Goal: Task Accomplishment & Management: Use online tool/utility

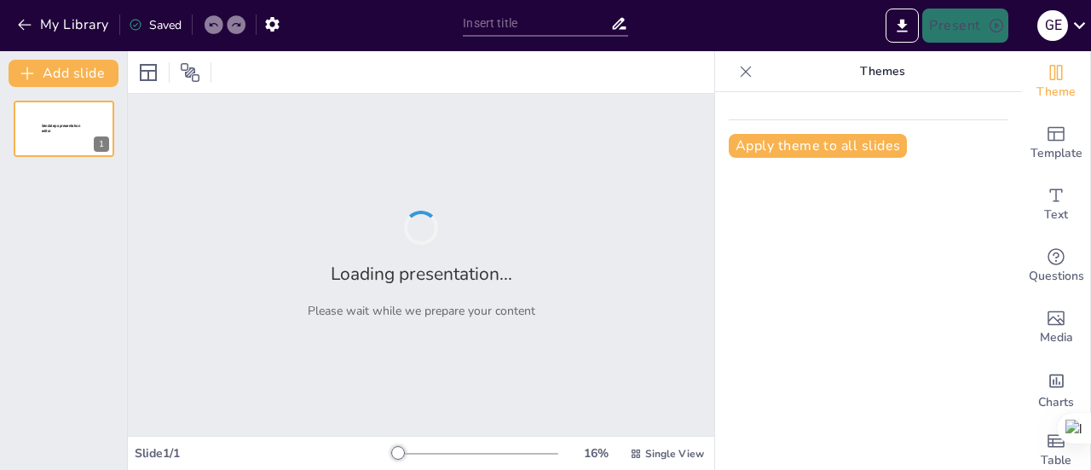
type input "Determinación del índice de calidad y la formación de aminas biogénicas en tres"
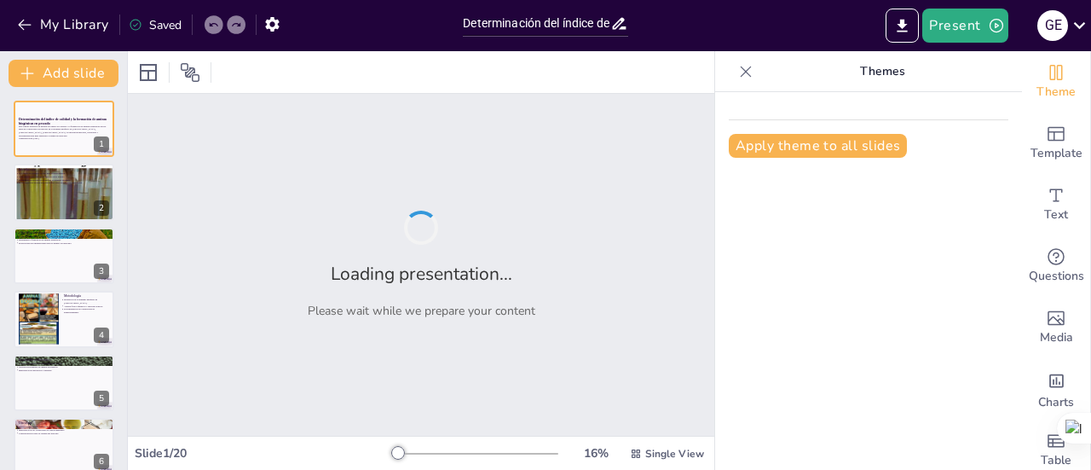
checkbox input "true"
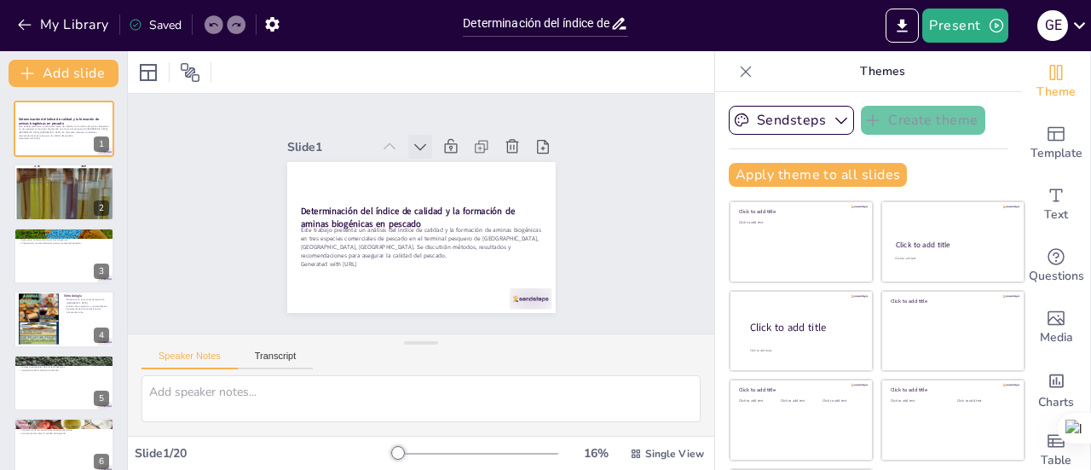
click at [449, 256] on icon at bounding box center [461, 268] width 24 height 24
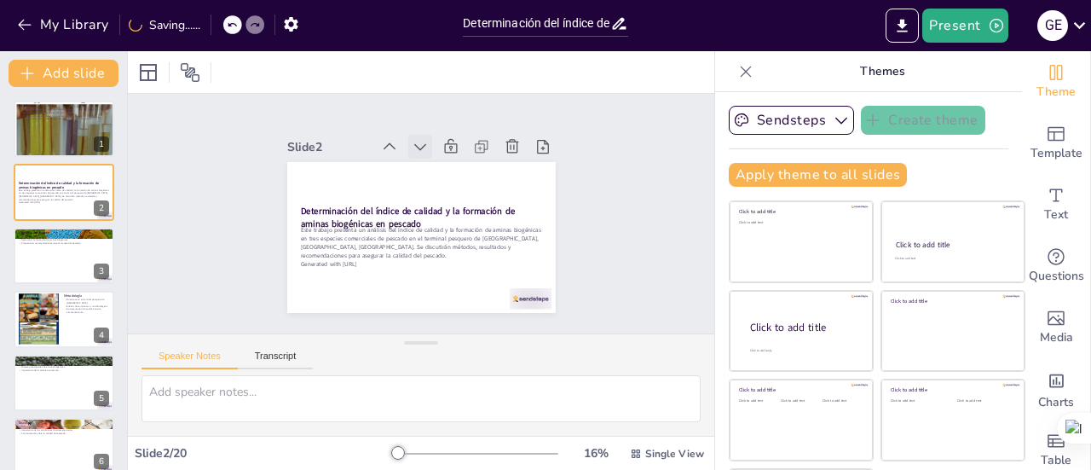
click at [479, 186] on icon at bounding box center [483, 192] width 9 height 13
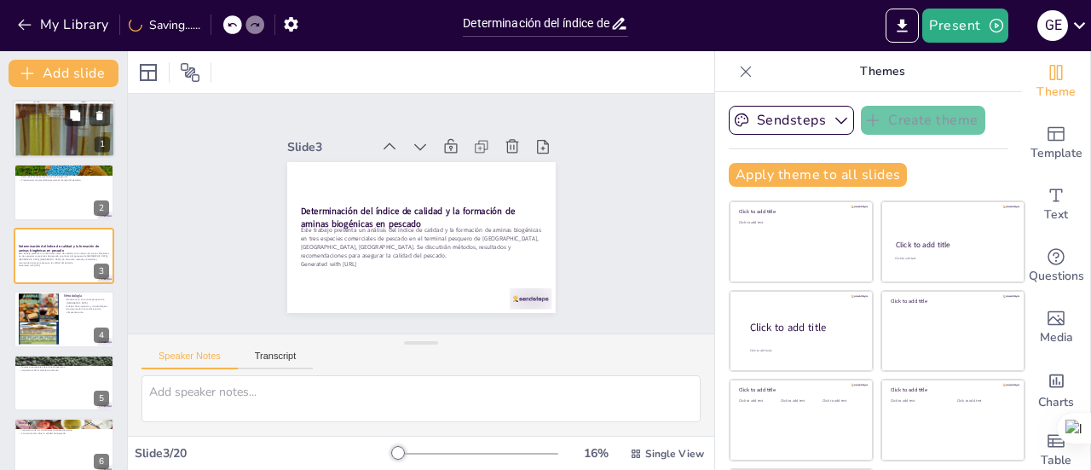
checkbox input "true"
click at [56, 125] on div at bounding box center [64, 128] width 102 height 73
type textarea "Lo ipsumdo sit ametcon ad elit seddoe te incididuntu lab etdolorema, aliq eni a…"
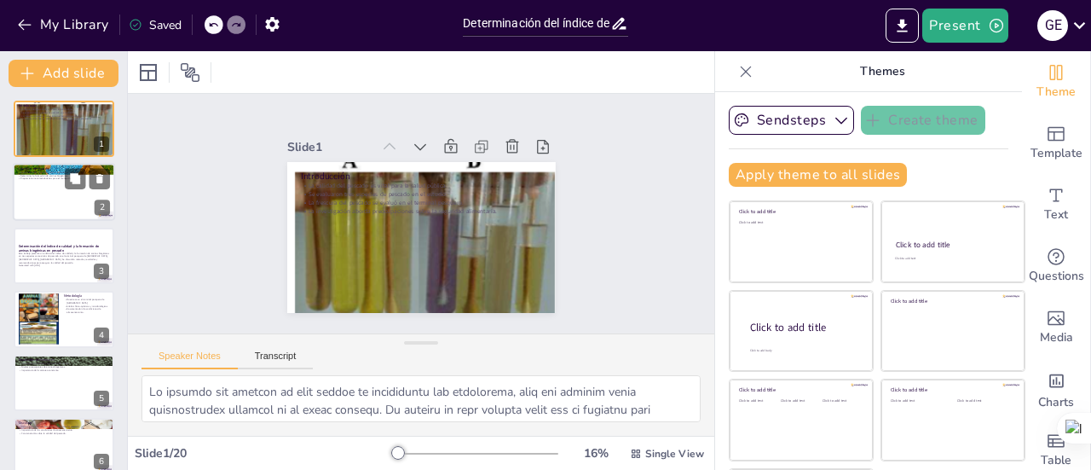
checkbox input "true"
click at [51, 203] on div at bounding box center [64, 193] width 102 height 58
type textarea "La evaluación del índice de calidad es un proceso esencial que permite identifi…"
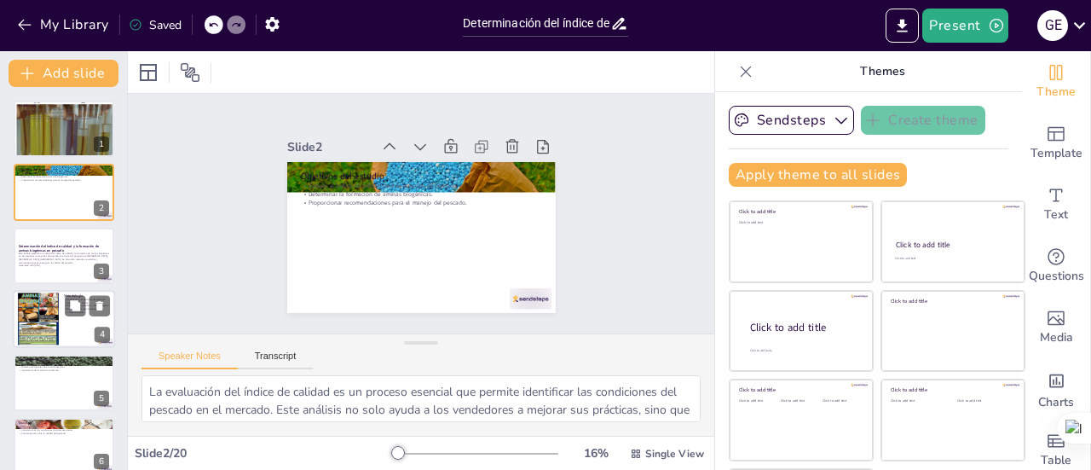
checkbox input "true"
click at [57, 321] on div at bounding box center [38, 319] width 41 height 55
type textarea "El muestreo es una parte esencial de la investigación, ya que garantiza que los…"
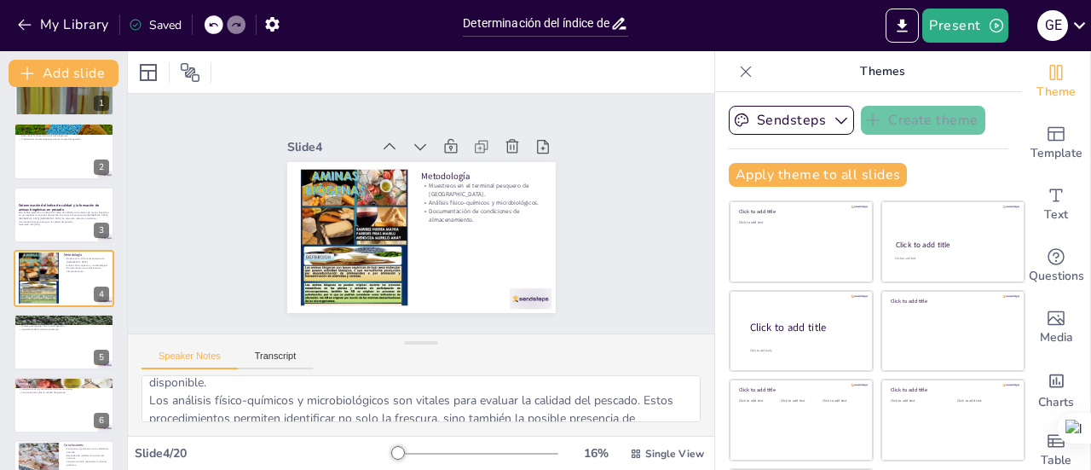
scroll to position [85, 0]
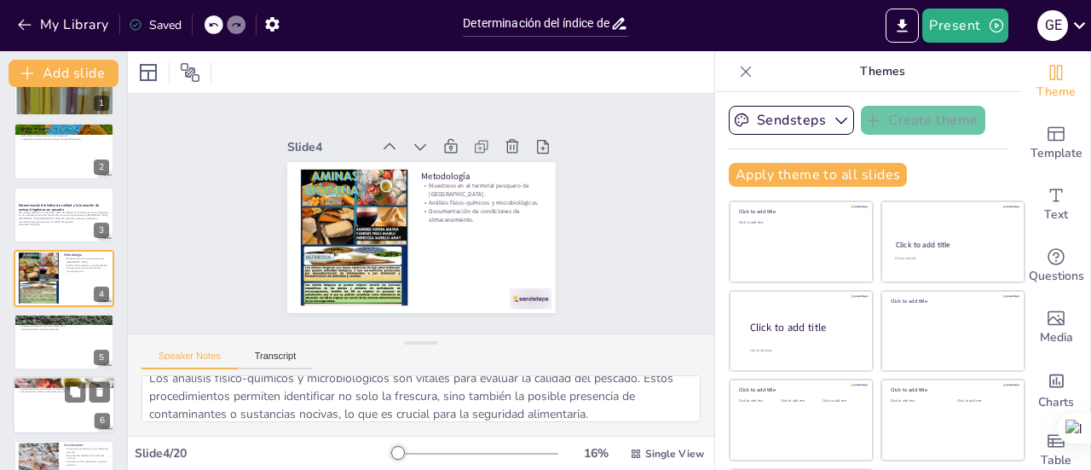
checkbox input "true"
click at [51, 391] on p "Concienciación sobre la calidad del pescado." at bounding box center [64, 391] width 92 height 3
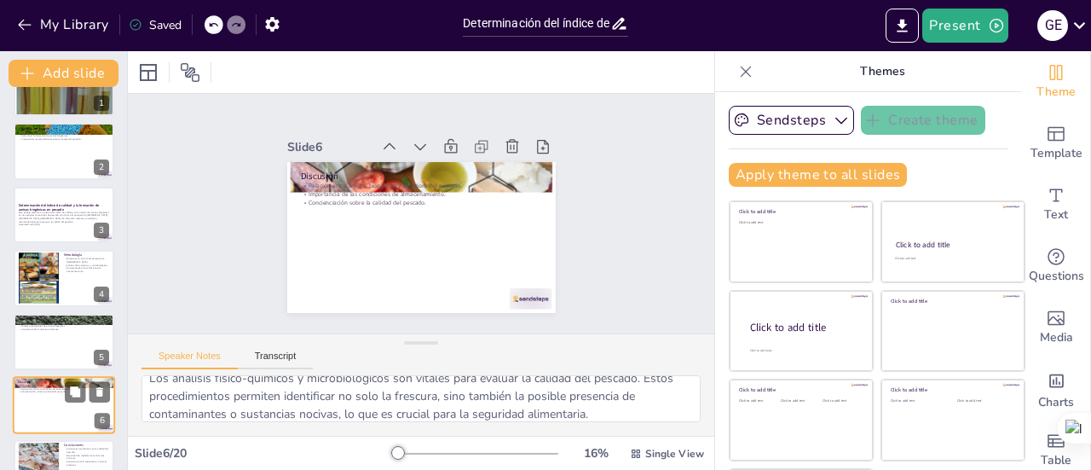
type textarea "La relación entre las aminas biogénicas y el deterioro del pescado es un tema c…"
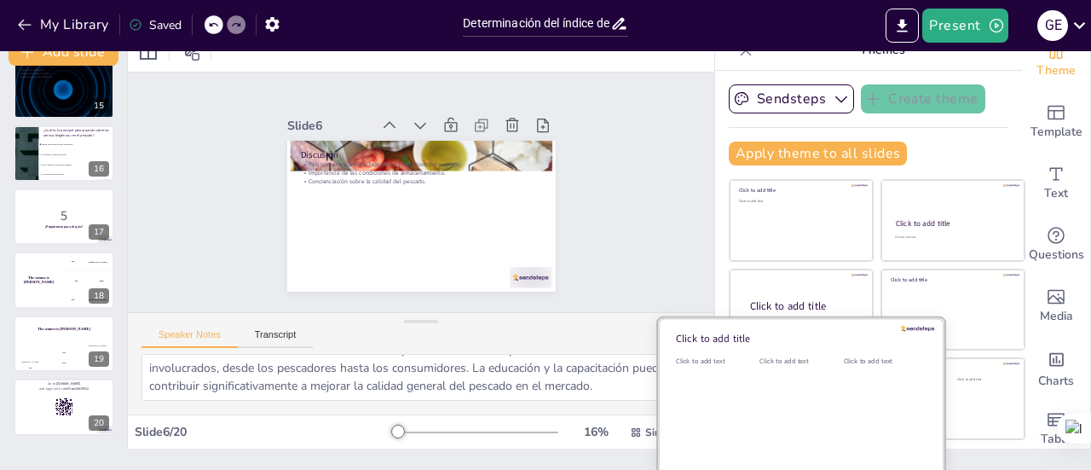
scroll to position [0, 0]
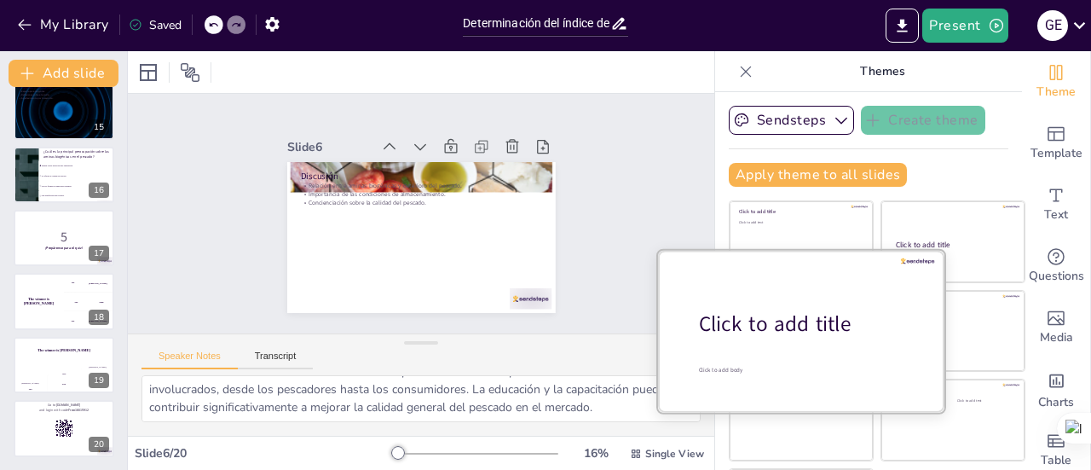
click at [794, 332] on div "Click to add title" at bounding box center [807, 323] width 217 height 29
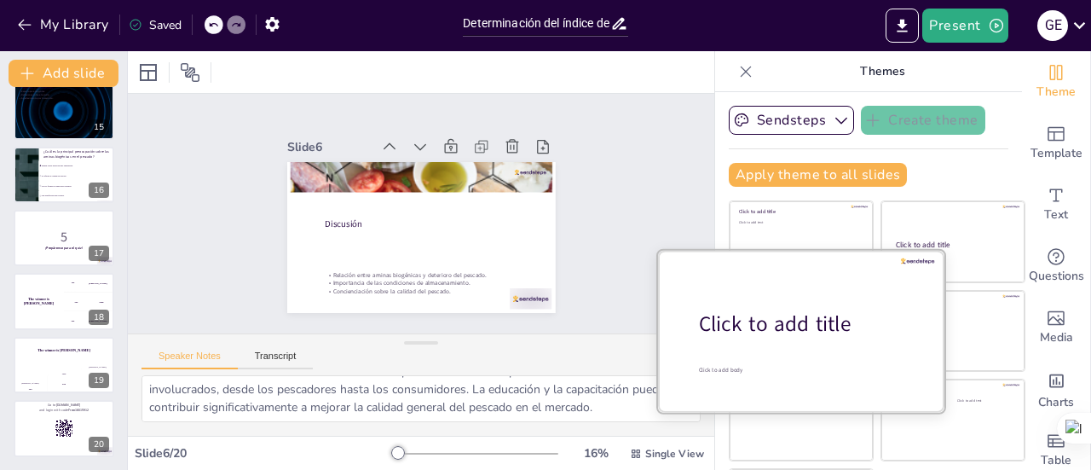
click at [802, 367] on div "Click to add body" at bounding box center [806, 370] width 215 height 8
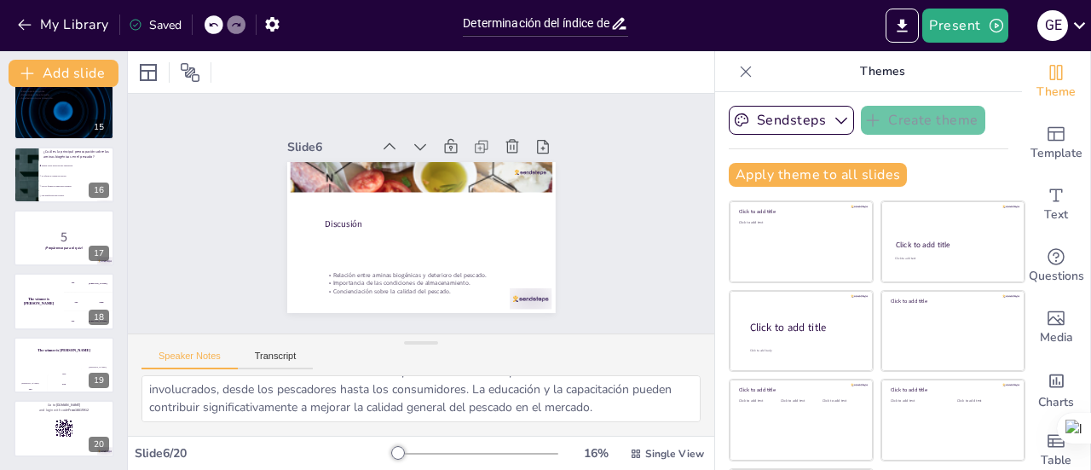
click at [581, 243] on div "Slide 1 Introducción La calidad del pescado es vital para la salud pública. Se …" at bounding box center [421, 213] width 408 height 301
checkbox input "true"
click at [901, 27] on icon "Export to PowerPoint" at bounding box center [903, 26] width 18 height 18
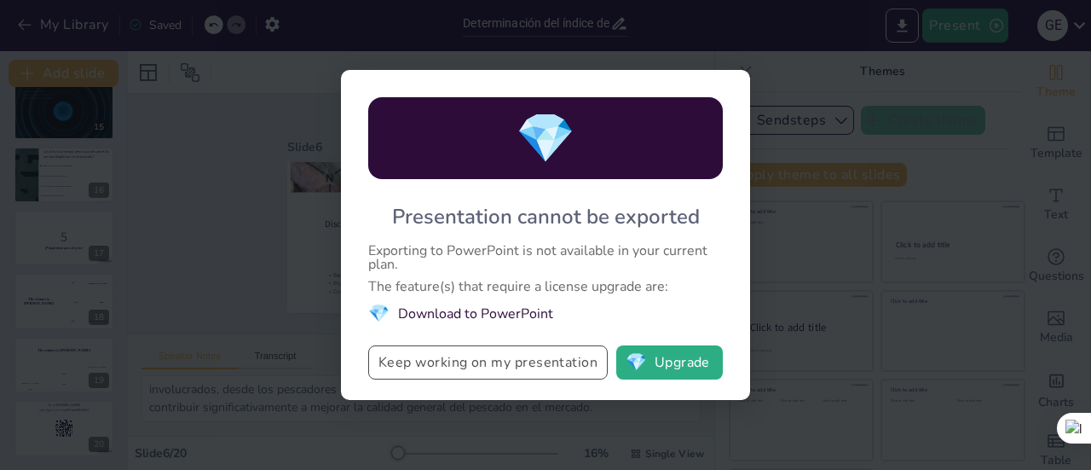
click at [515, 359] on button "Keep working on my presentation" at bounding box center [488, 362] width 240 height 34
